Goal: Information Seeking & Learning: Find specific page/section

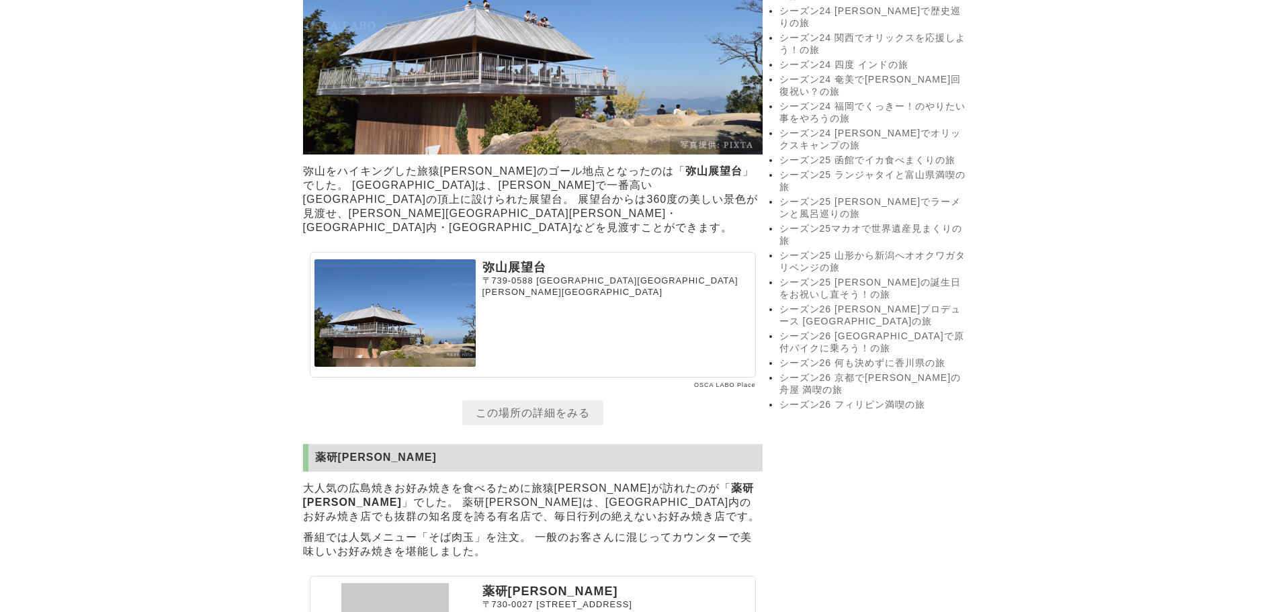
scroll to position [3293, 0]
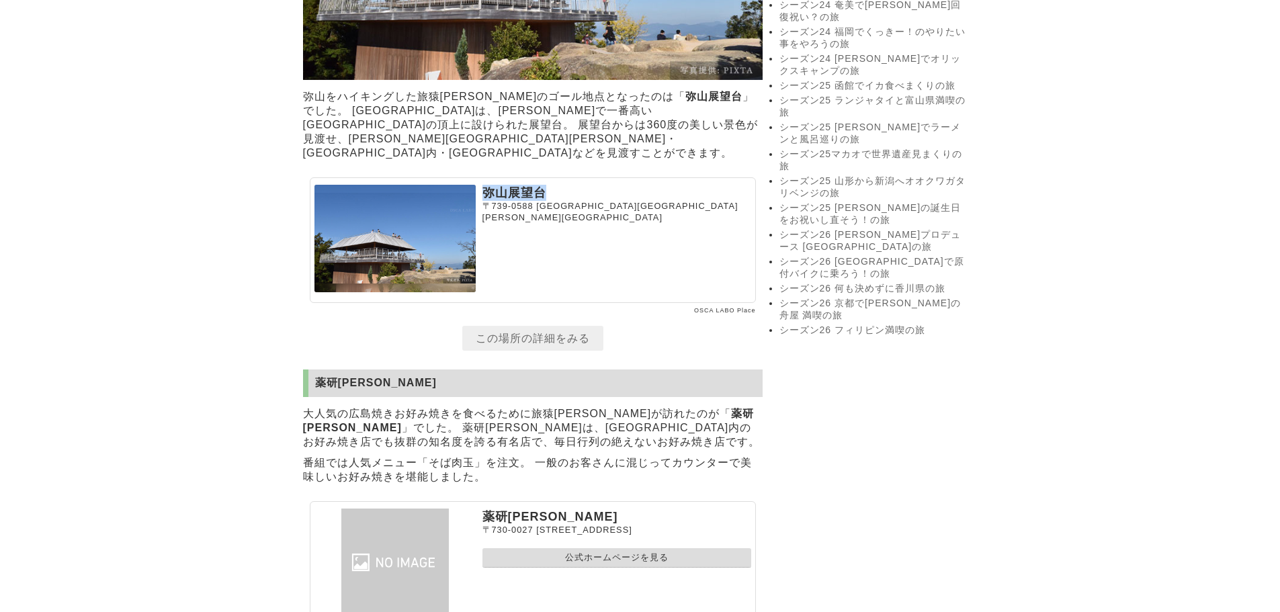
drag, startPoint x: 480, startPoint y: 196, endPoint x: 546, endPoint y: 196, distance: 66.5
click at [549, 196] on section "弥山展望台 〒739-0588 広島県廿日市市宮島町" at bounding box center [533, 240] width 446 height 126
copy p "弥山展望台"
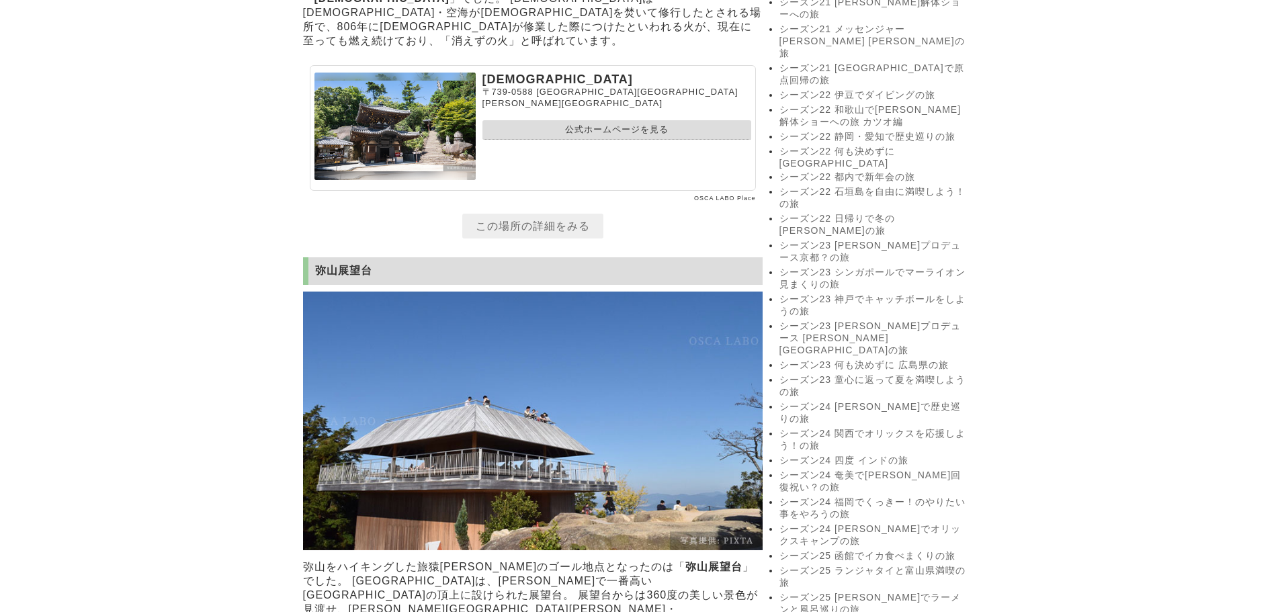
scroll to position [2083, 0]
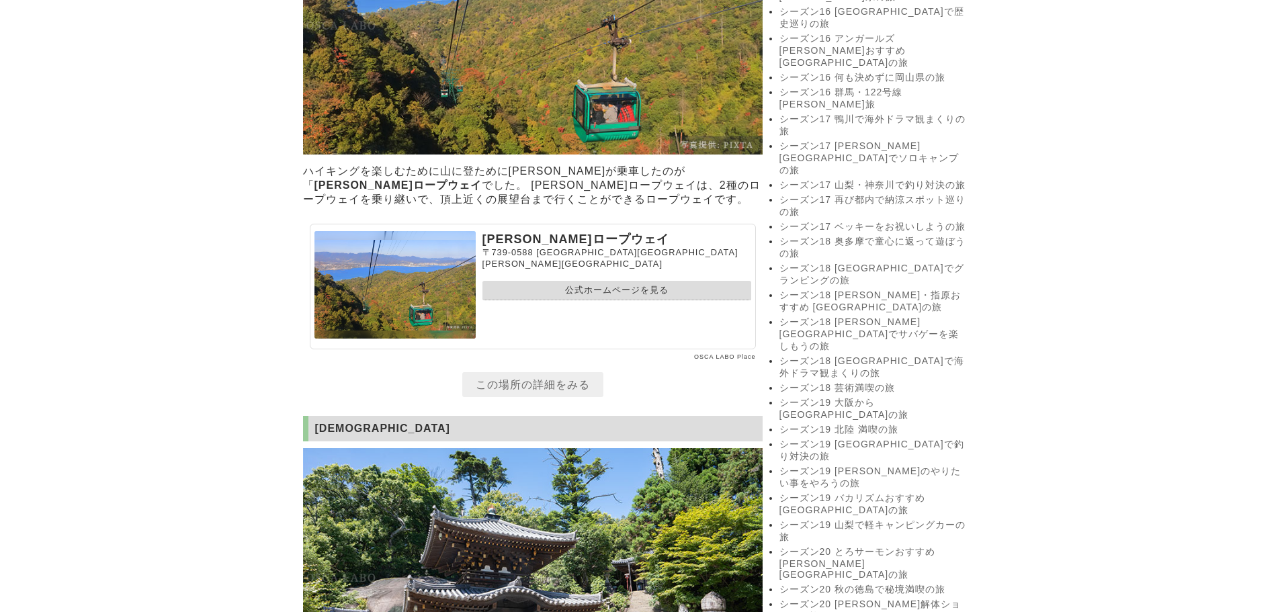
drag, startPoint x: 504, startPoint y: 237, endPoint x: 507, endPoint y: 230, distance: 7.9
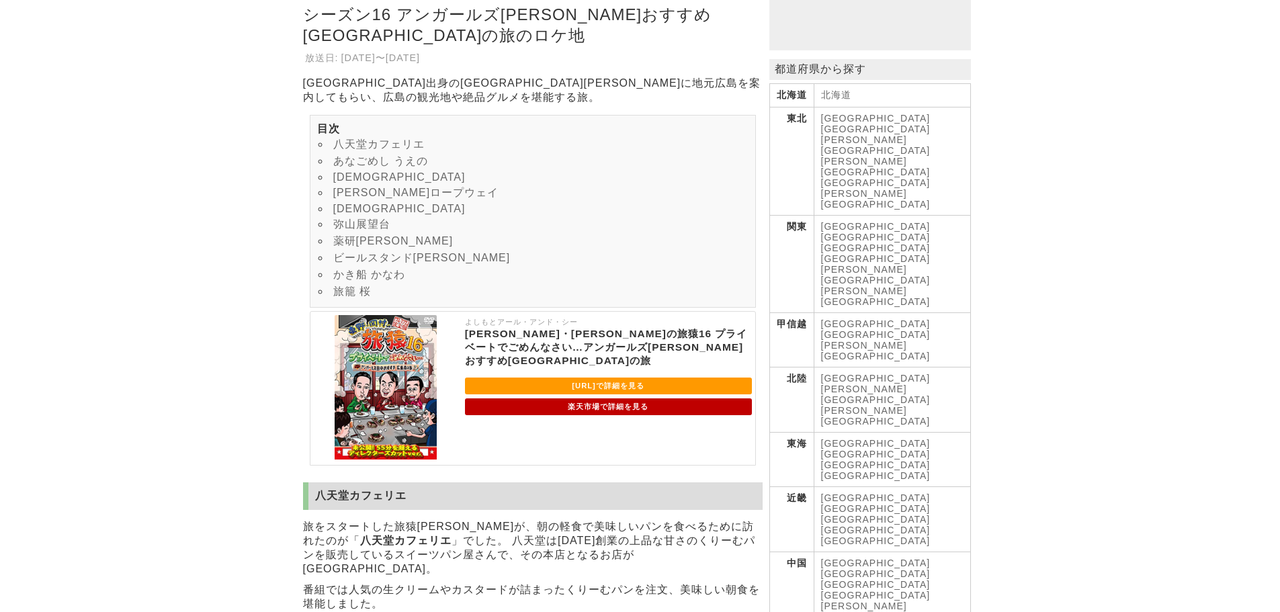
scroll to position [202, 0]
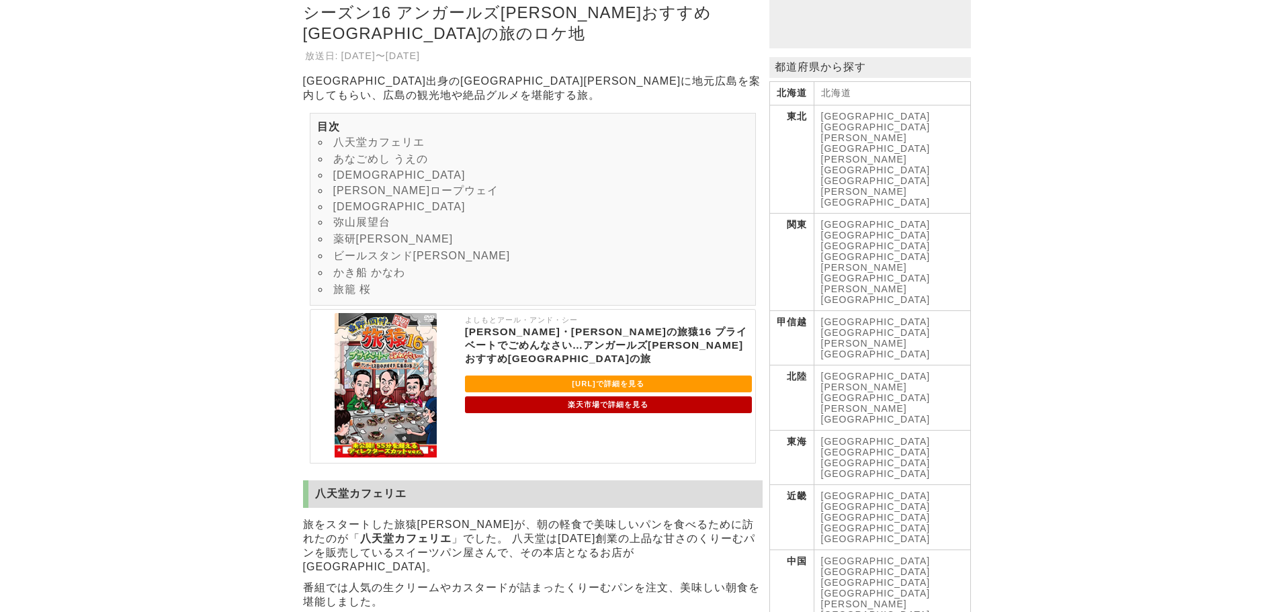
click at [361, 270] on link "かき船 かなわ" at bounding box center [369, 272] width 72 height 11
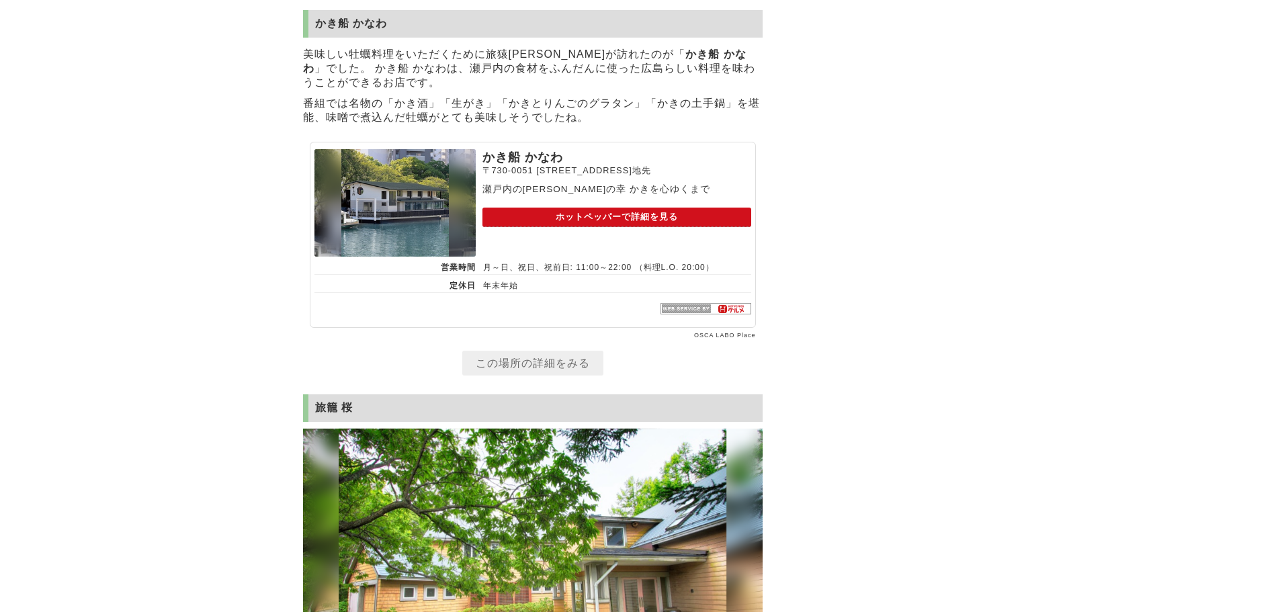
scroll to position [4270, 0]
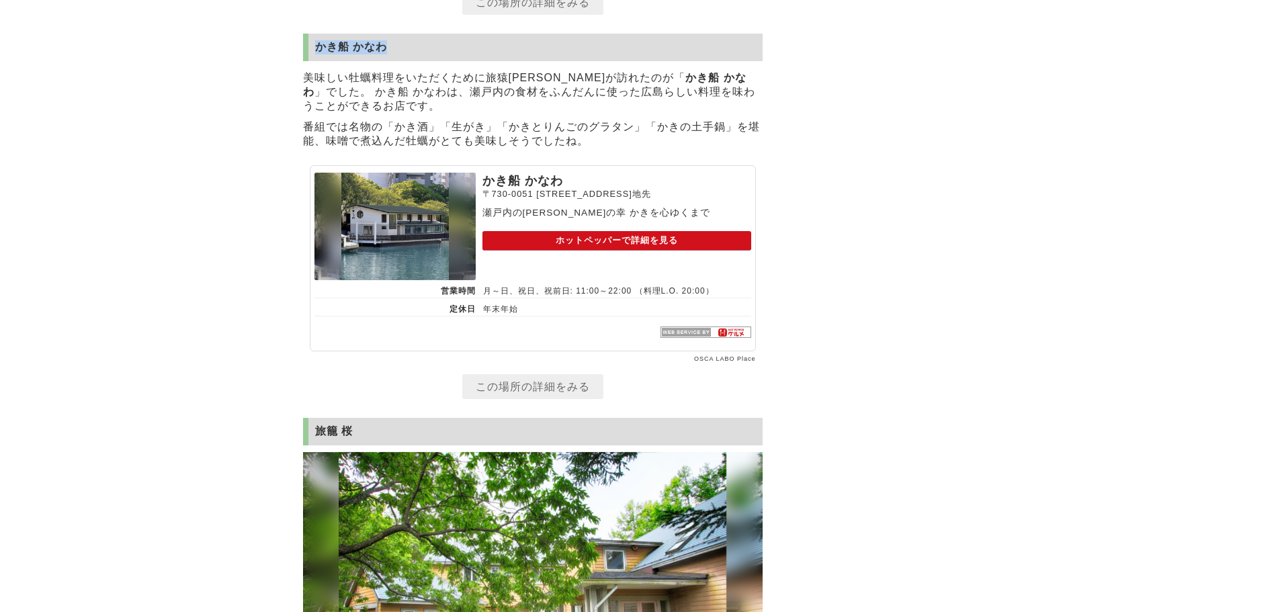
drag, startPoint x: 318, startPoint y: 78, endPoint x: 394, endPoint y: 79, distance: 75.9
click at [396, 61] on h2 "かき船 かなわ" at bounding box center [533, 48] width 460 height 28
copy h2 "かき船 かなわ"
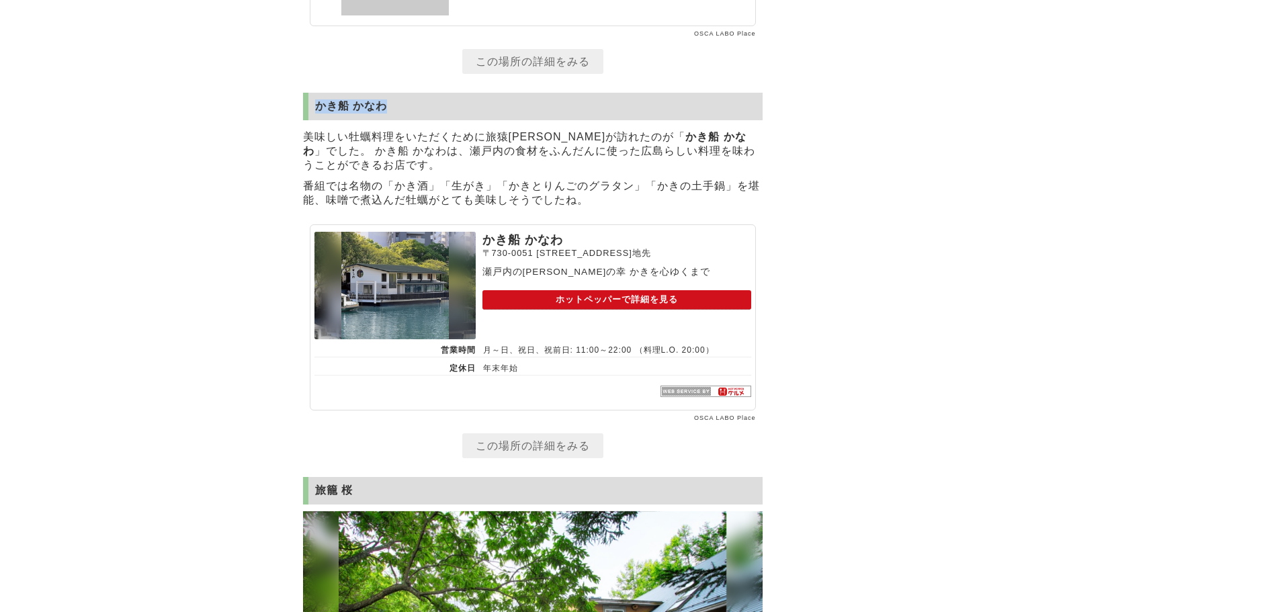
scroll to position [3807, 0]
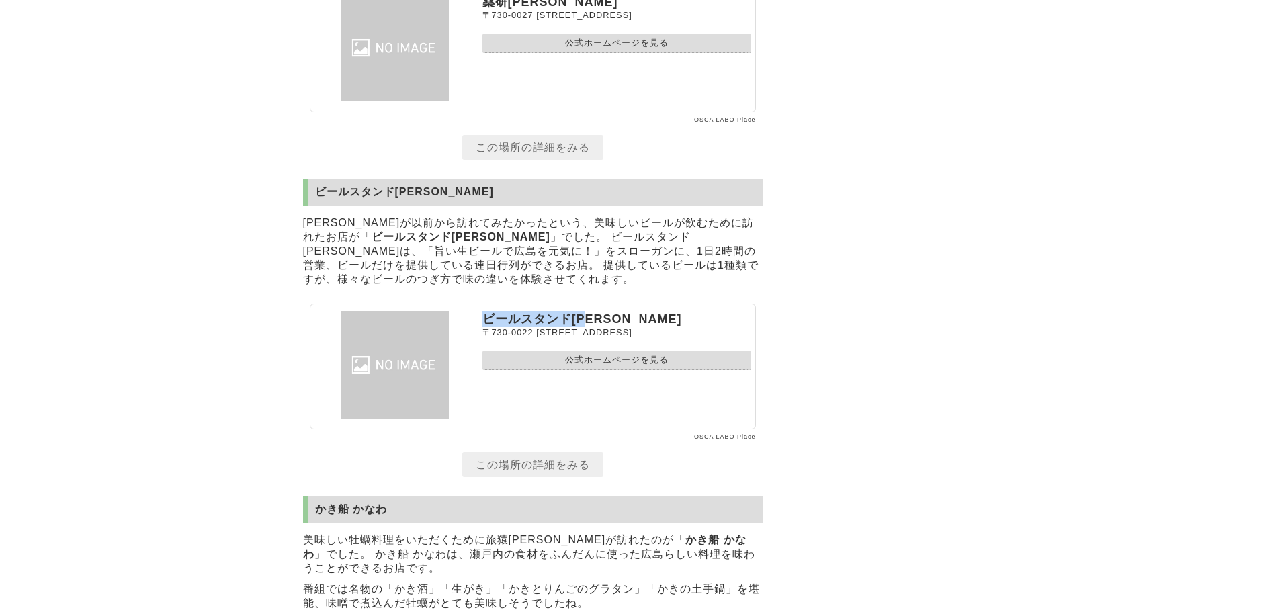
drag, startPoint x: 486, startPoint y: 351, endPoint x: 595, endPoint y: 341, distance: 109.9
click at [595, 341] on section "ビールスタンド[PERSON_NAME] [STREET_ADDRESS] 公式ホームページを見る" at bounding box center [533, 367] width 446 height 126
copy p "ビールスタンド[PERSON_NAME]"
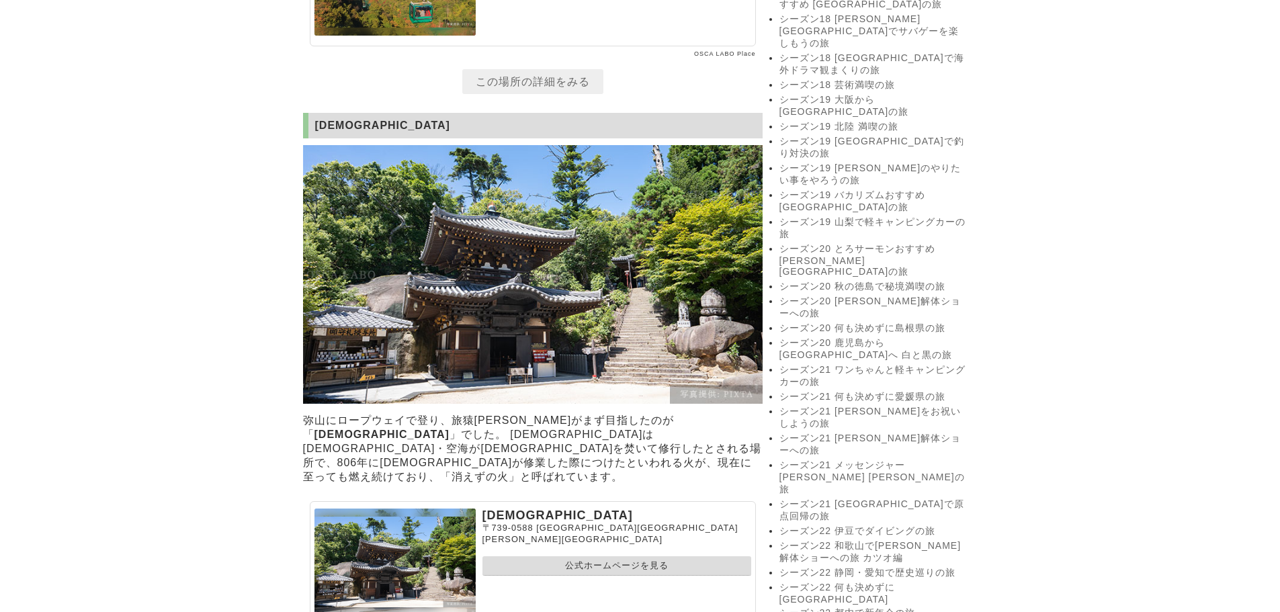
scroll to position [2463, 0]
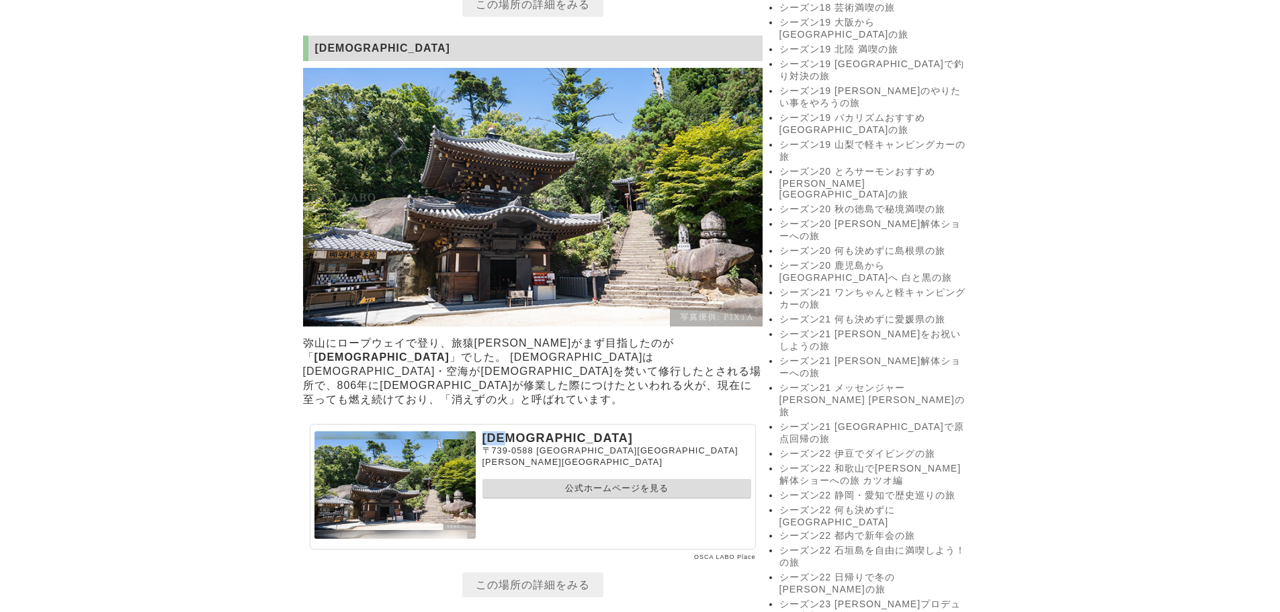
drag, startPoint x: 485, startPoint y: 464, endPoint x: 523, endPoint y: 462, distance: 37.7
click at [523, 446] on p "[DEMOGRAPHIC_DATA]" at bounding box center [616, 438] width 269 height 14
copy p "[DEMOGRAPHIC_DATA]"
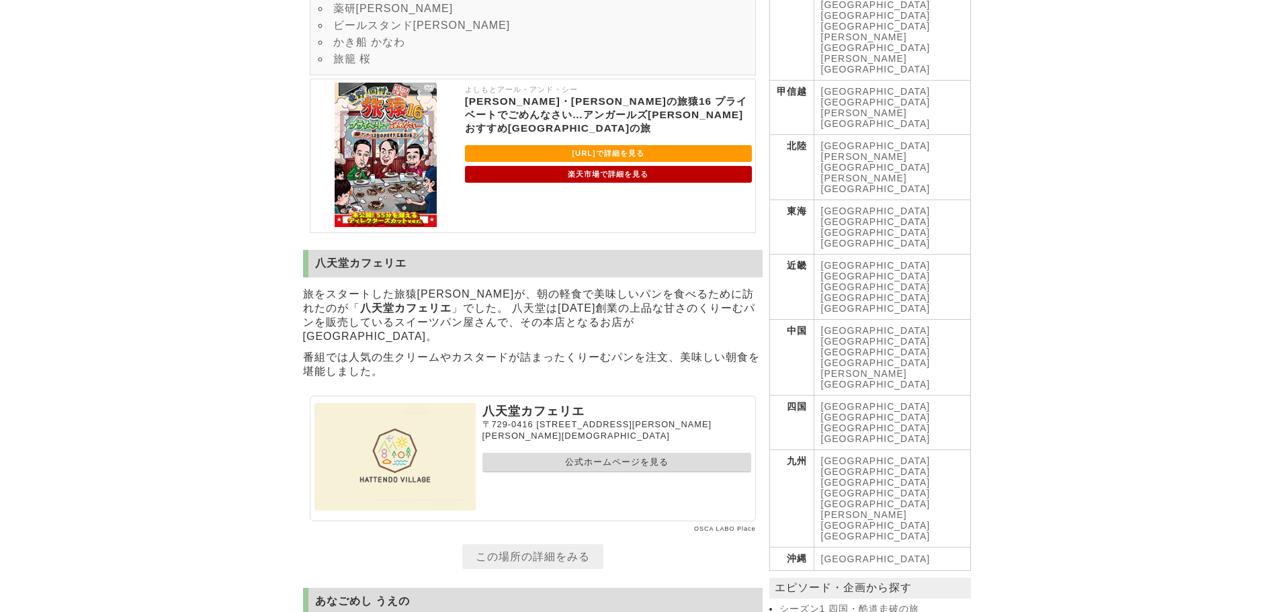
scroll to position [380, 0]
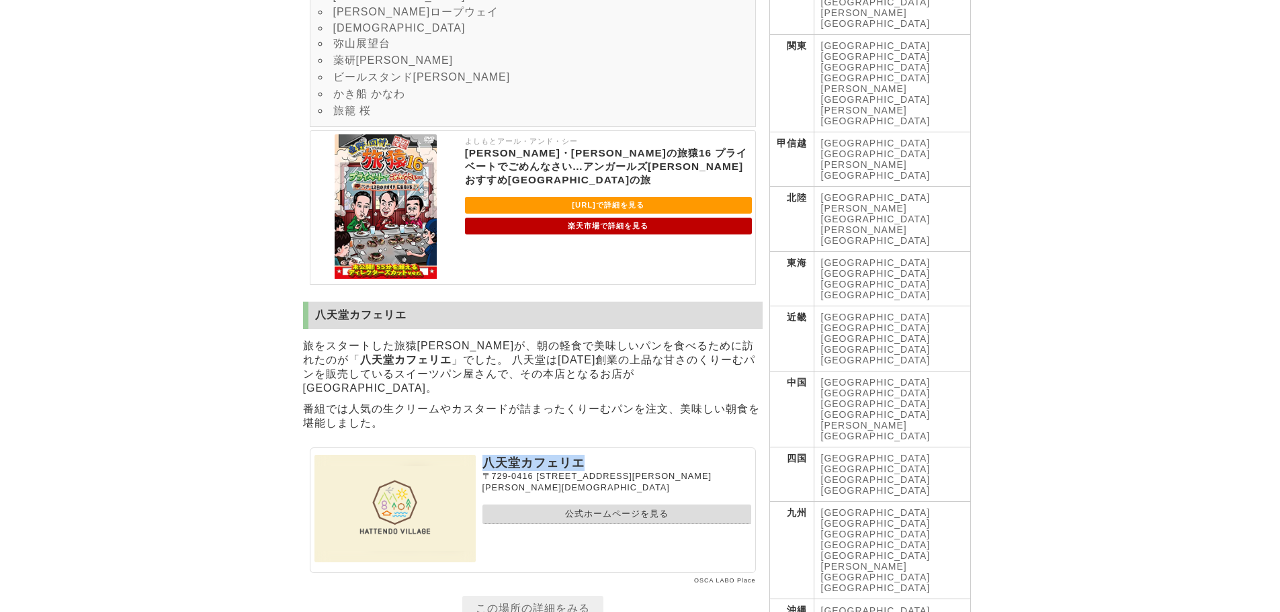
drag, startPoint x: 485, startPoint y: 458, endPoint x: 589, endPoint y: 454, distance: 103.6
click at [589, 455] on p "八天堂カフェリエ" at bounding box center [616, 463] width 269 height 16
copy p "八天堂カフェリエ"
drag, startPoint x: 554, startPoint y: 284, endPoint x: 552, endPoint y: 278, distance: 7.0
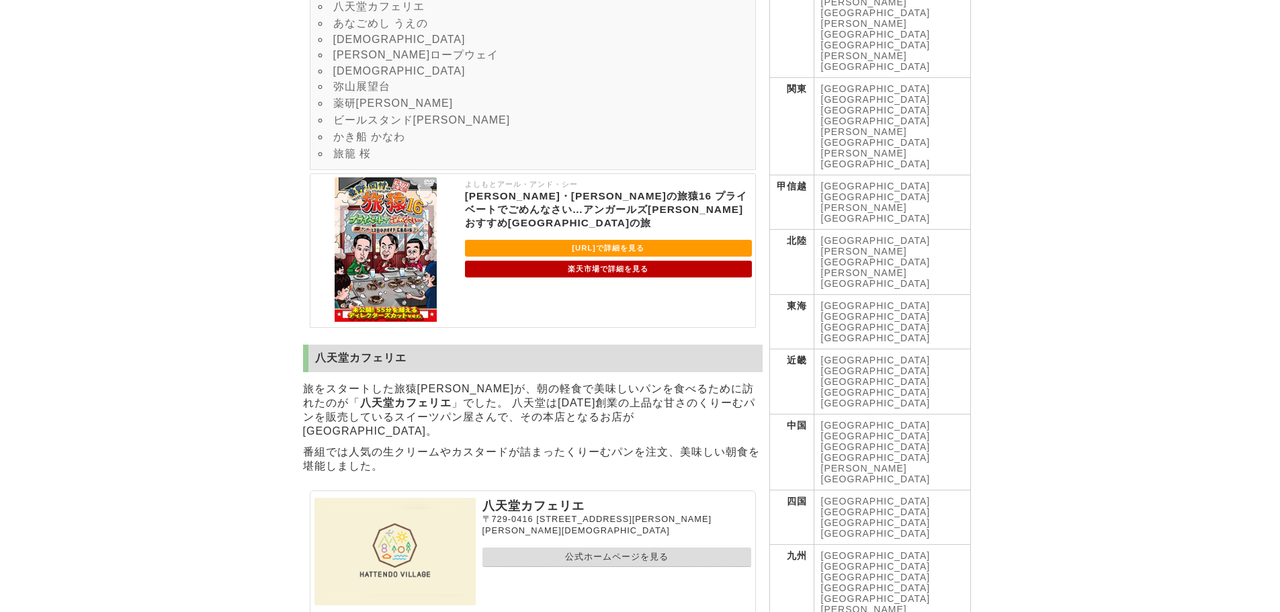
scroll to position [672, 0]
